Goal: Information Seeking & Learning: Learn about a topic

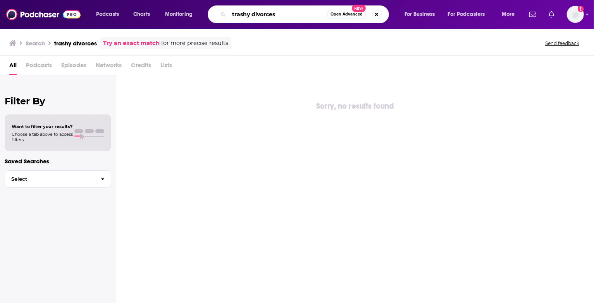
click at [281, 9] on input "trashy divorces" at bounding box center [278, 14] width 98 height 12
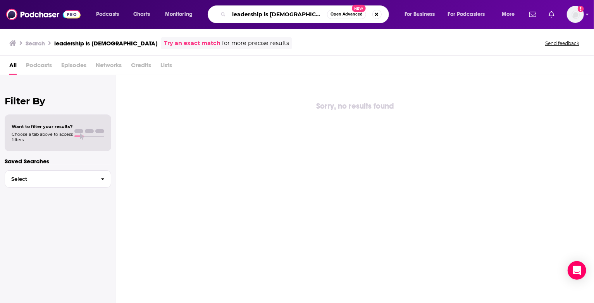
click at [310, 11] on input "leadership is [DEMOGRAPHIC_DATA]" at bounding box center [278, 14] width 98 height 12
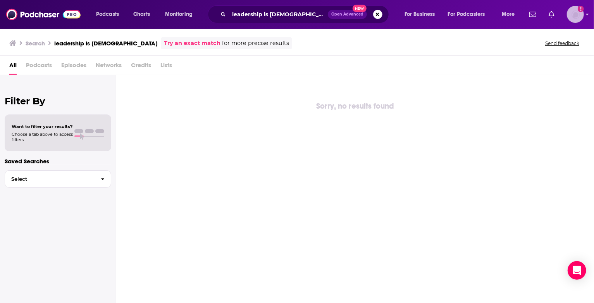
click at [573, 15] on img "Logged in as mresewehr" at bounding box center [575, 14] width 17 height 17
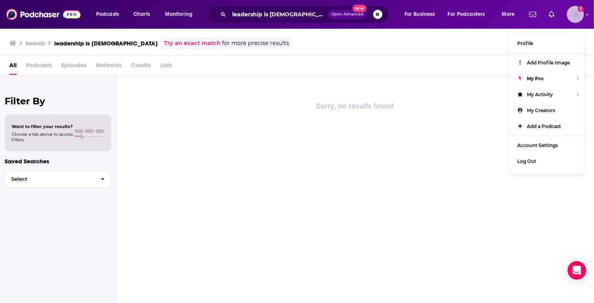
click at [573, 15] on img "Logged in as mresewehr" at bounding box center [575, 14] width 17 height 17
click at [276, 17] on input "leadership is [DEMOGRAPHIC_DATA]" at bounding box center [278, 14] width 99 height 12
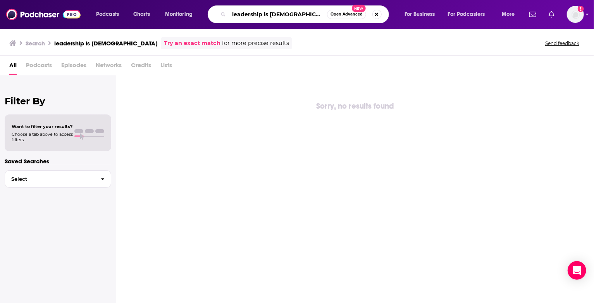
click at [276, 17] on input "leadership is [DEMOGRAPHIC_DATA]" at bounding box center [278, 14] width 98 height 12
type input "she leads"
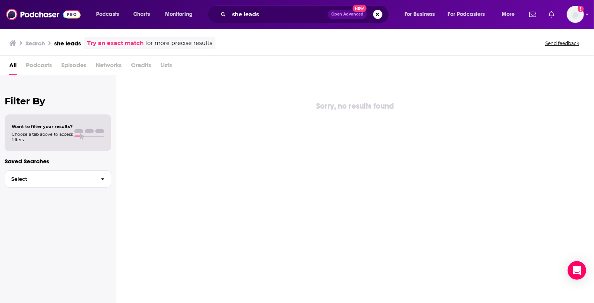
click at [101, 8] on div "Podcasts Charts Monitoring she leads Open Advanced New For Business For Podcast…" at bounding box center [307, 14] width 432 height 18
click at [102, 9] on span "Podcasts" at bounding box center [107, 14] width 23 height 11
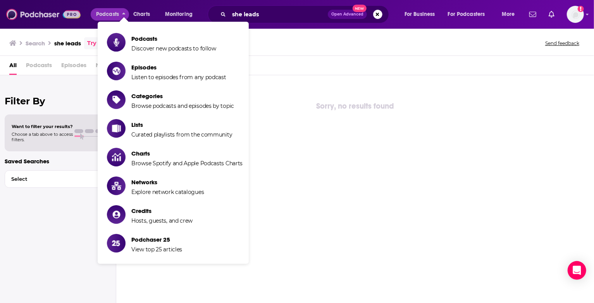
click at [54, 9] on img at bounding box center [43, 14] width 74 height 15
